Goal: Task Accomplishment & Management: Manage account settings

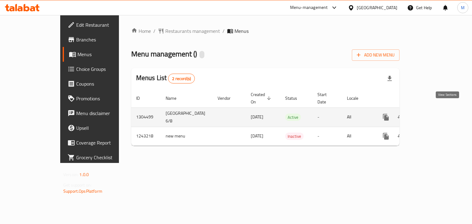
click at [433, 115] on icon "enhanced table" at bounding box center [430, 118] width 6 height 6
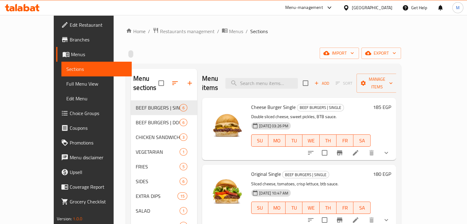
click at [70, 114] on span "Choice Groups" at bounding box center [98, 113] width 57 height 7
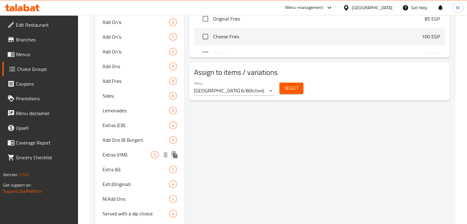
scroll to position [388, 0]
click at [130, 99] on span "Sides:" at bounding box center [127, 95] width 49 height 7
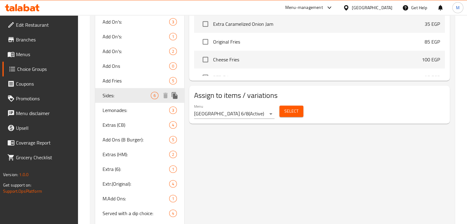
type input "Sides:"
type input "سايدز:"
type input "1"
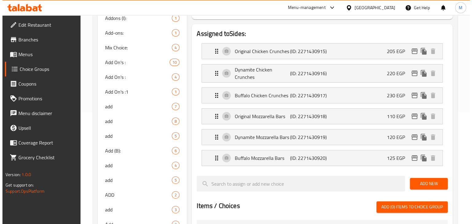
scroll to position [111, 0]
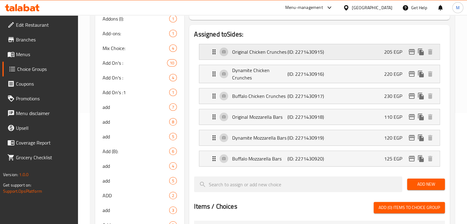
click at [412, 53] on icon "edit" at bounding box center [411, 51] width 7 height 7
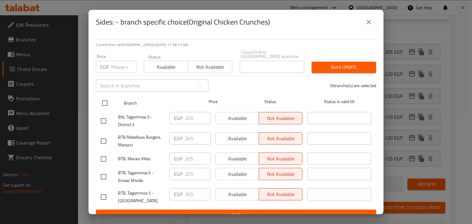
click at [103, 99] on input "checkbox" at bounding box center [104, 103] width 13 height 13
checkbox input "true"
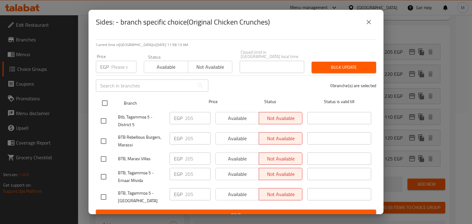
checkbox input "true"
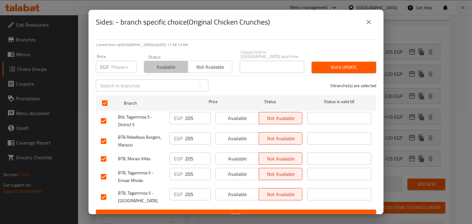
click at [178, 65] on span "Available" at bounding box center [166, 67] width 39 height 9
click at [347, 64] on span "Bulk update" at bounding box center [343, 68] width 55 height 8
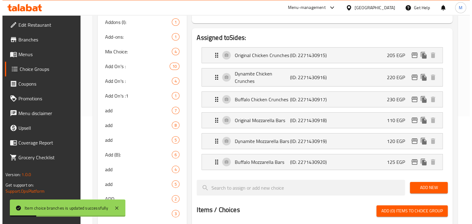
scroll to position [107, 0]
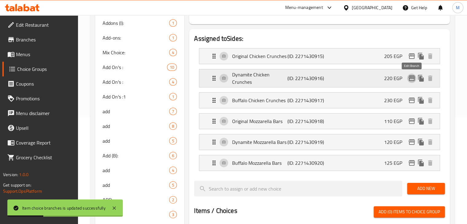
click at [410, 76] on icon "edit" at bounding box center [412, 79] width 6 height 6
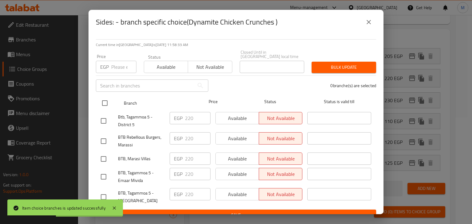
click at [103, 97] on input "checkbox" at bounding box center [104, 103] width 13 height 13
checkbox input "true"
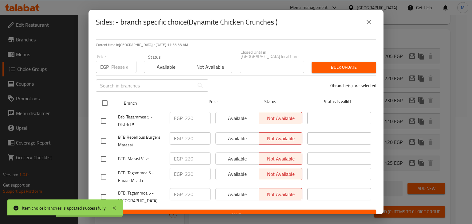
checkbox input "true"
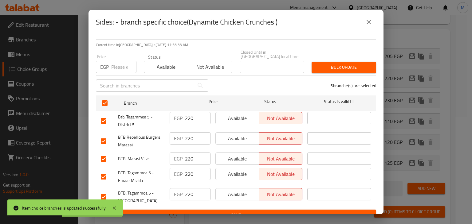
click at [172, 63] on span "Available" at bounding box center [166, 67] width 39 height 9
click at [338, 65] on span "Bulk update" at bounding box center [343, 68] width 55 height 8
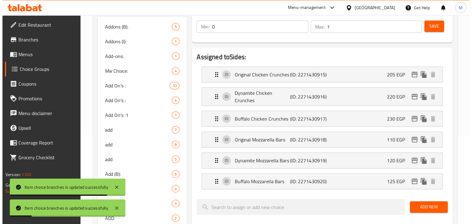
scroll to position [86, 0]
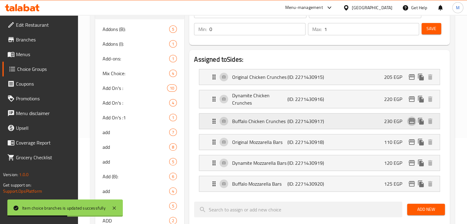
click at [413, 121] on icon "edit" at bounding box center [412, 122] width 6 height 6
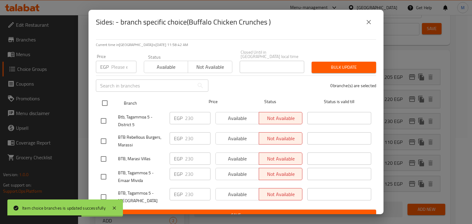
click at [104, 102] on input "checkbox" at bounding box center [104, 103] width 13 height 13
checkbox input "true"
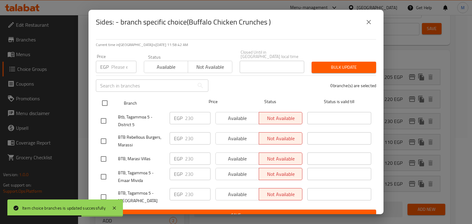
checkbox input "true"
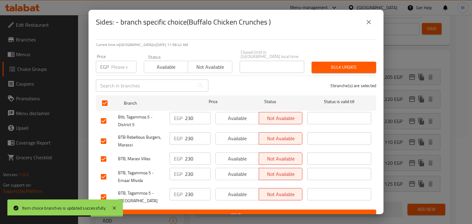
click at [162, 63] on span "Available" at bounding box center [166, 67] width 39 height 9
click at [344, 65] on span "Bulk update" at bounding box center [343, 68] width 55 height 8
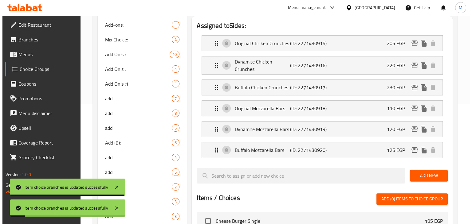
scroll to position [118, 0]
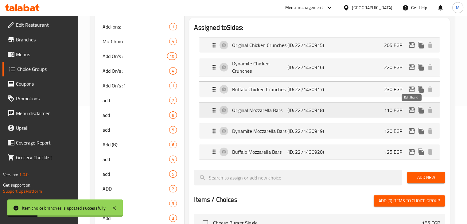
click at [412, 108] on icon "edit" at bounding box center [412, 111] width 6 height 6
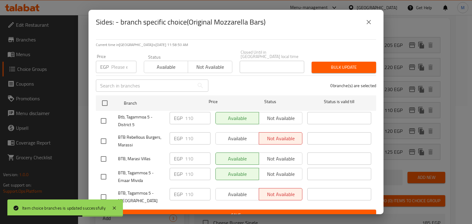
click at [368, 28] on button "close" at bounding box center [368, 22] width 15 height 15
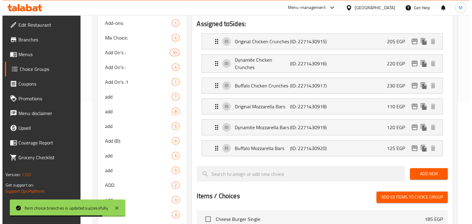
scroll to position [121, 0]
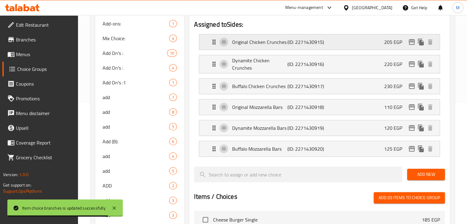
click at [371, 48] on div "Original Chicken Crunches (ID: 2271430915) 205 EGP" at bounding box center [321, 41] width 222 height 15
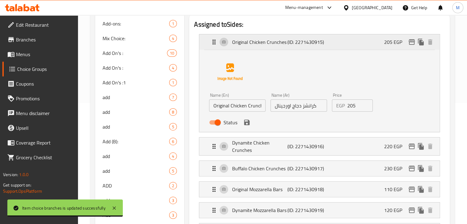
click at [404, 46] on div "205 EGP" at bounding box center [409, 41] width 51 height 9
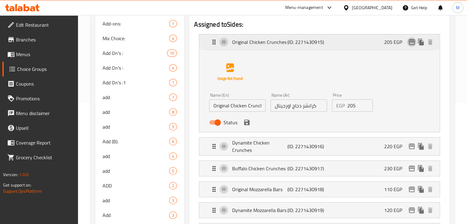
click at [411, 45] on icon "edit" at bounding box center [412, 42] width 6 height 6
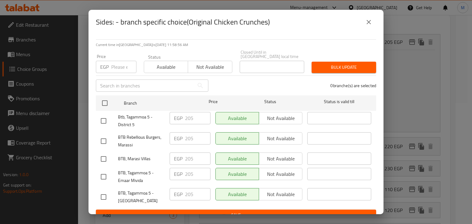
click at [379, 25] on div "Sides: - branch specific choice(Original Chicken Crunches)" at bounding box center [235, 22] width 295 height 25
click at [373, 24] on button "close" at bounding box center [368, 22] width 15 height 15
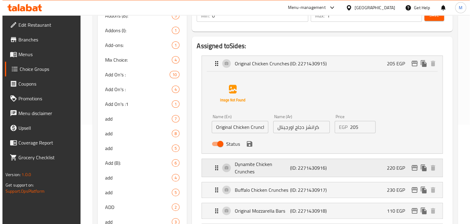
scroll to position [98, 0]
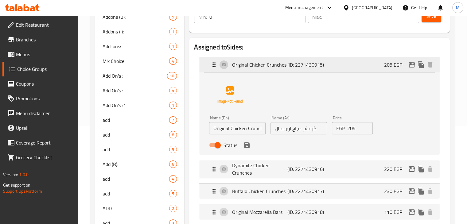
click at [356, 70] on div "Original Chicken Crunches (ID: 2271430915) 205 EGP" at bounding box center [321, 64] width 222 height 15
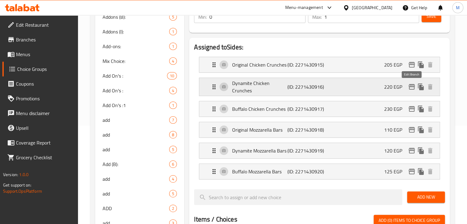
click at [413, 89] on icon "edit" at bounding box center [411, 86] width 7 height 7
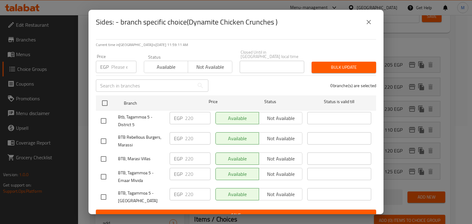
click at [419, 90] on div "Sides: - branch specific choice(Dynamite Chicken Crunches ) Current time in [GE…" at bounding box center [236, 112] width 472 height 224
click at [367, 20] on icon "close" at bounding box center [369, 22] width 4 height 4
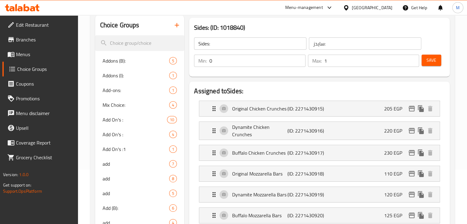
scroll to position [0, 0]
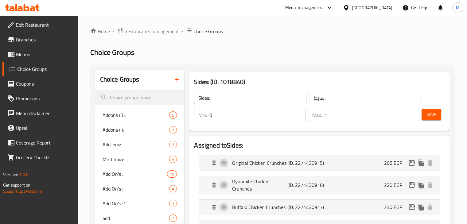
click at [24, 11] on icon at bounding box center [27, 7] width 6 height 7
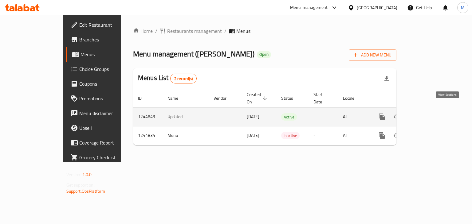
click at [430, 113] on icon "enhanced table" at bounding box center [426, 116] width 7 height 7
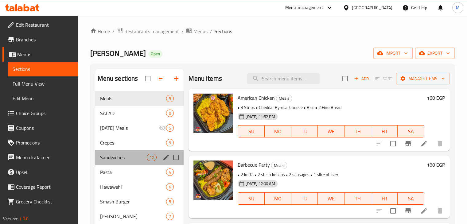
click at [124, 163] on div "Sandwiches 12" at bounding box center [139, 157] width 89 height 15
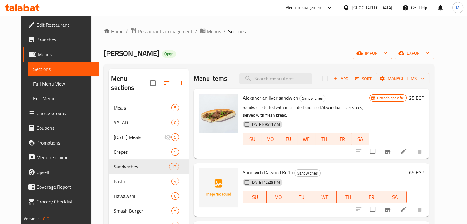
click at [391, 151] on icon "Branch-specific-item" at bounding box center [387, 151] width 7 height 7
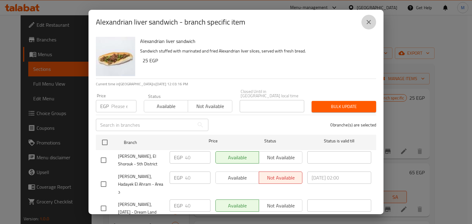
click at [372, 22] on icon "close" at bounding box center [368, 21] width 7 height 7
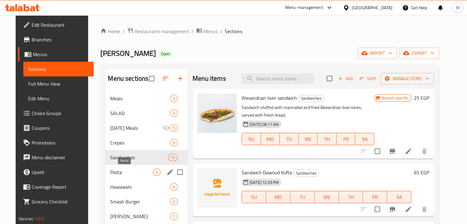
click at [125, 175] on span "Pasta" at bounding box center [131, 172] width 43 height 7
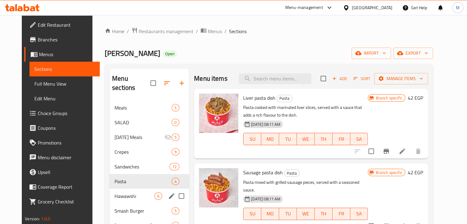
click at [133, 193] on span "Hawawshi" at bounding box center [135, 196] width 40 height 7
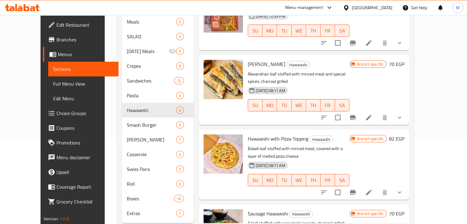
scroll to position [155, 0]
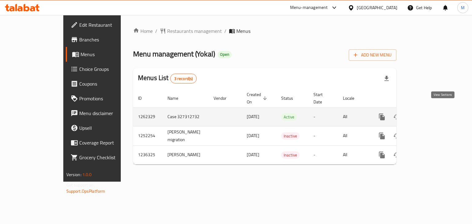
click at [434, 111] on link "enhanced table" at bounding box center [426, 117] width 15 height 15
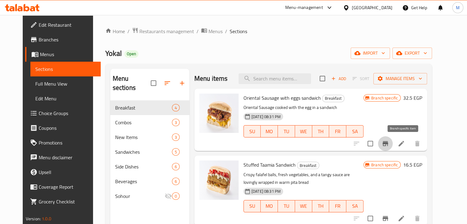
click at [388, 146] on icon "Branch-specific-item" at bounding box center [386, 143] width 6 height 5
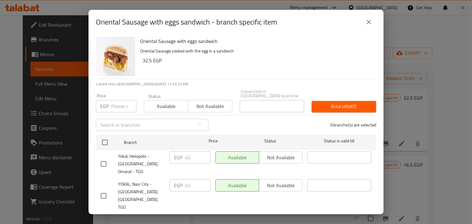
click at [371, 20] on icon "close" at bounding box center [368, 21] width 7 height 7
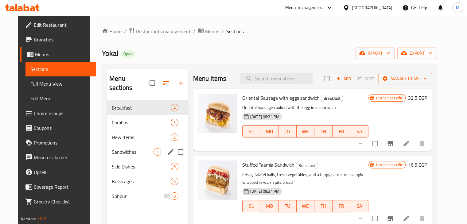
click at [123, 148] on span "Sandwiches" at bounding box center [133, 151] width 42 height 7
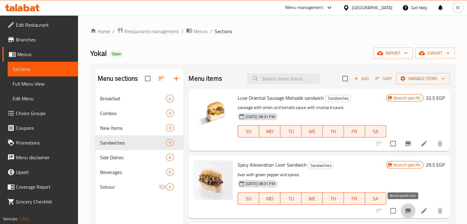
click at [406, 211] on icon "Branch-specific-item" at bounding box center [409, 211] width 6 height 5
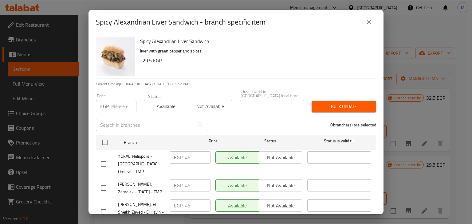
click at [372, 27] on button "close" at bounding box center [368, 22] width 15 height 15
